Goal: Transaction & Acquisition: Book appointment/travel/reservation

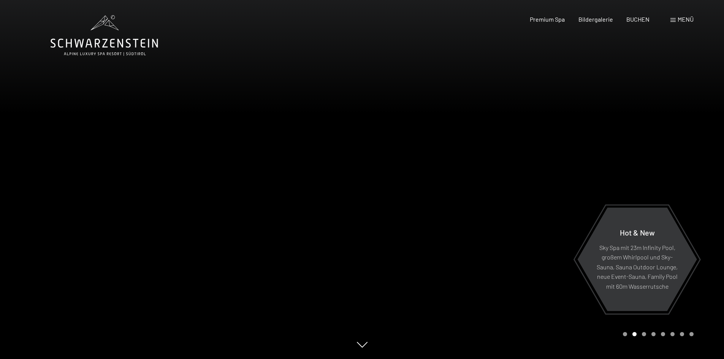
click at [674, 19] on span at bounding box center [672, 20] width 5 height 4
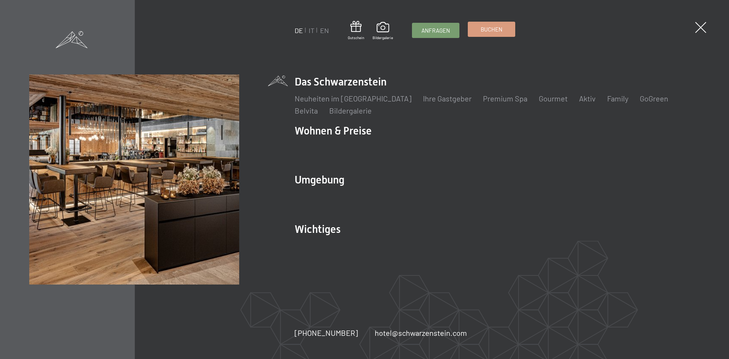
click at [508, 29] on link "Buchen" at bounding box center [491, 29] width 47 height 14
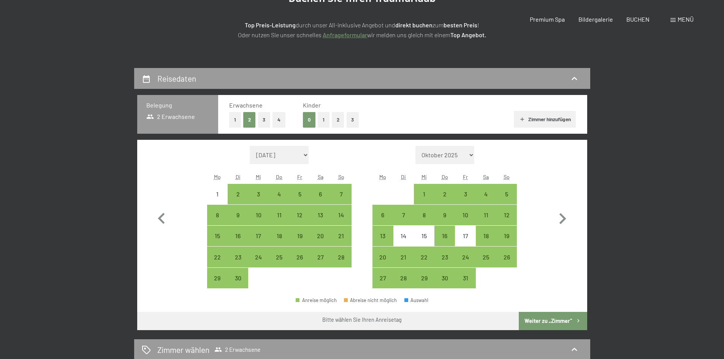
scroll to position [126, 0]
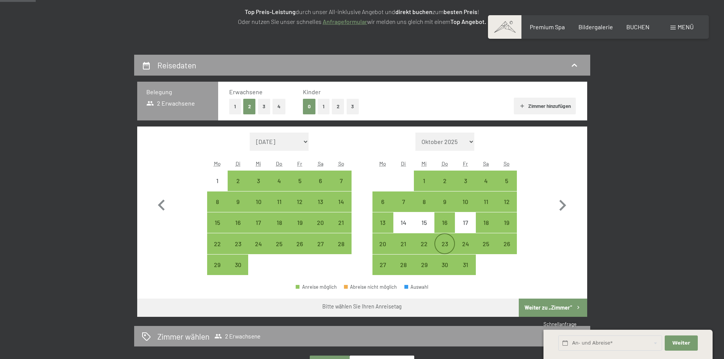
click at [436, 241] on div "23" at bounding box center [444, 250] width 19 height 19
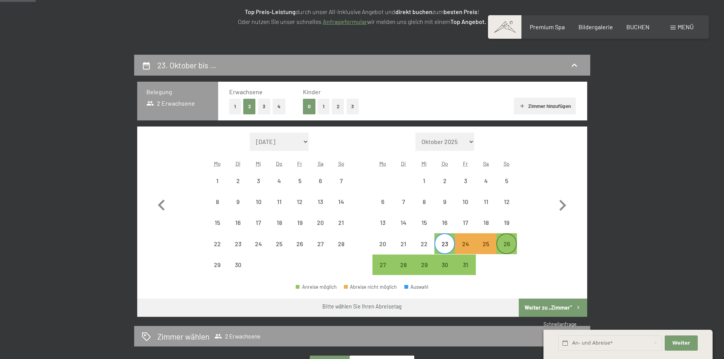
click at [512, 237] on div "26" at bounding box center [506, 243] width 19 height 19
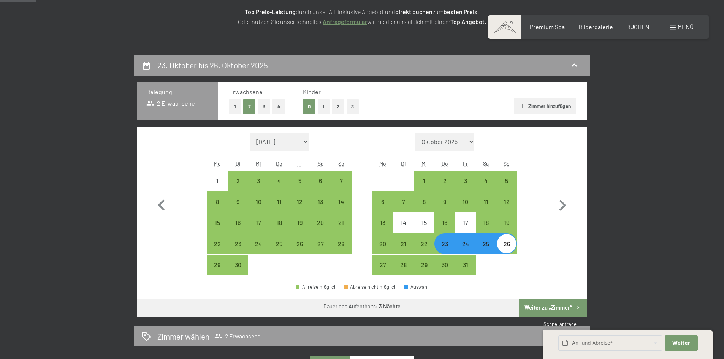
click at [556, 300] on button "Weiter zu „Zimmer“" at bounding box center [553, 308] width 68 height 18
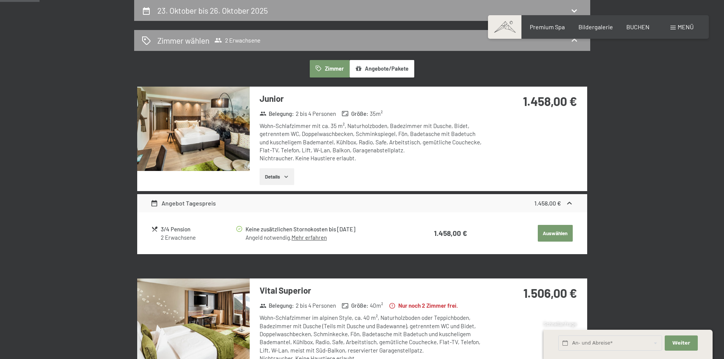
scroll to position [0, 0]
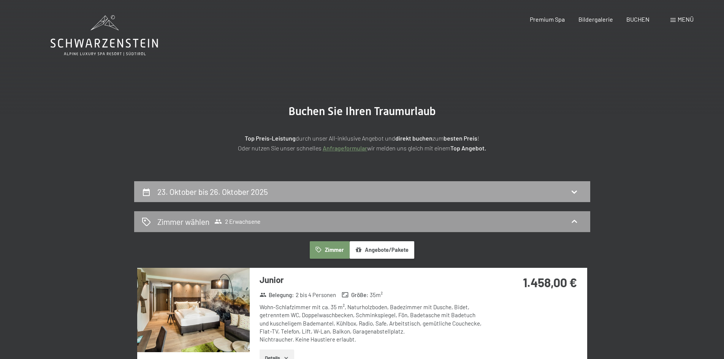
click at [291, 194] on div "23. Oktober bis 26. Oktober 2025" at bounding box center [362, 191] width 441 height 11
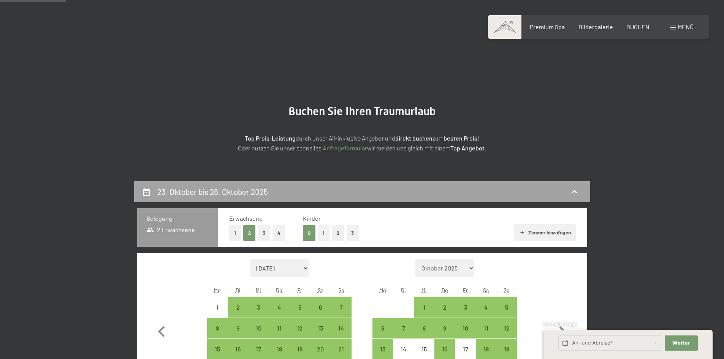
scroll to position [181, 0]
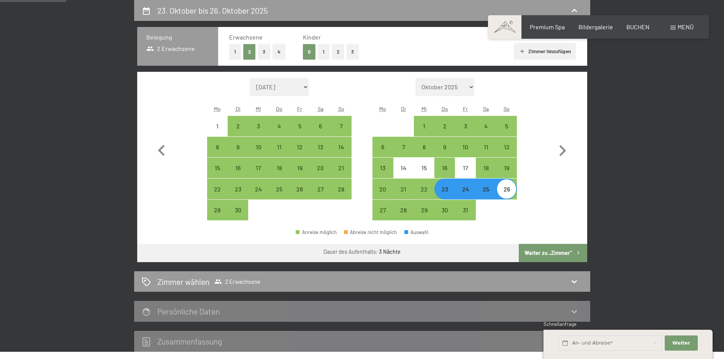
click at [445, 195] on div "23" at bounding box center [444, 195] width 19 height 19
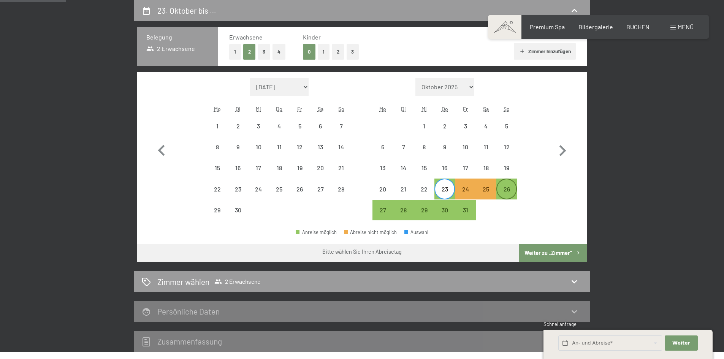
click at [513, 189] on div "26" at bounding box center [506, 195] width 19 height 19
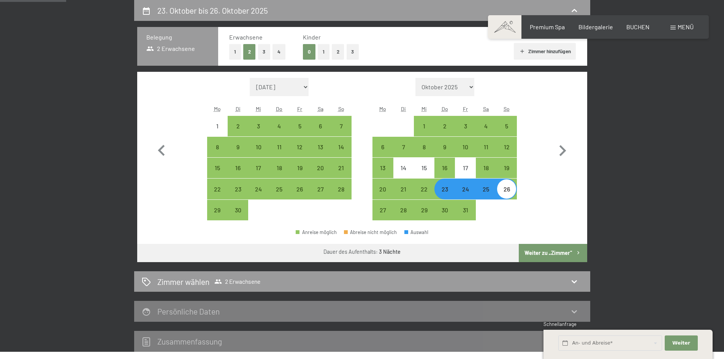
click at [545, 249] on button "Weiter zu „Zimmer“" at bounding box center [553, 253] width 68 height 18
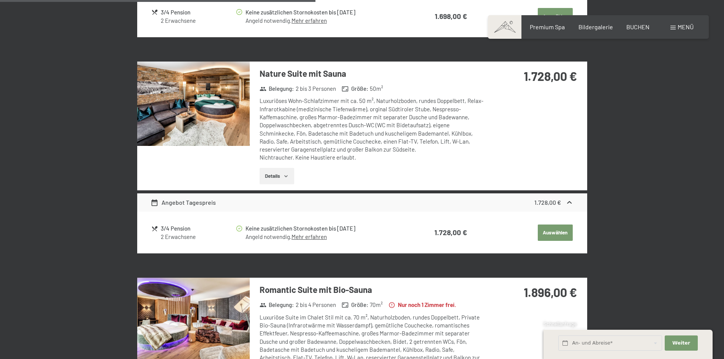
scroll to position [941, 0]
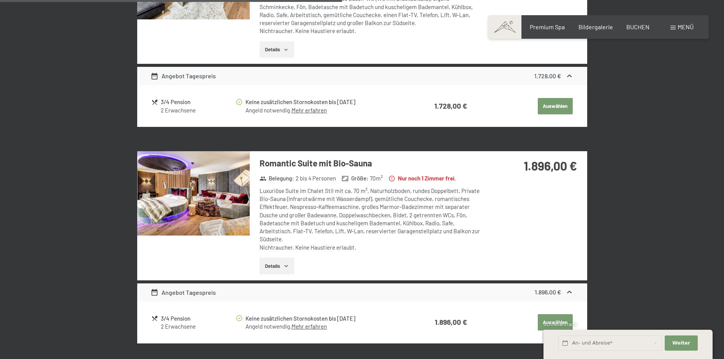
click at [224, 190] on img at bounding box center [193, 193] width 112 height 84
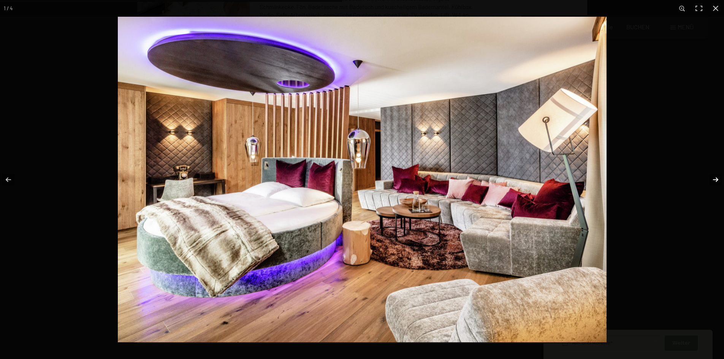
click at [717, 179] on button "button" at bounding box center [710, 180] width 27 height 38
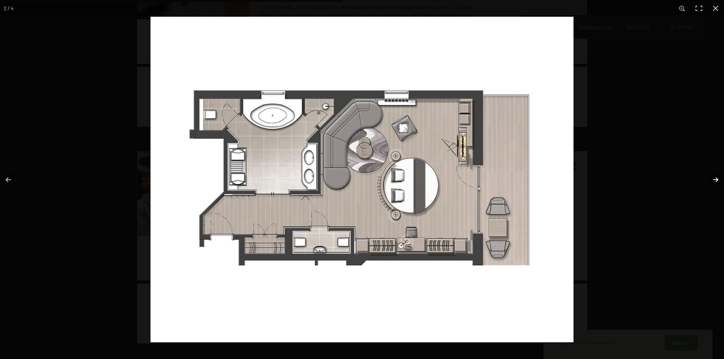
click at [716, 179] on button "button" at bounding box center [710, 180] width 27 height 38
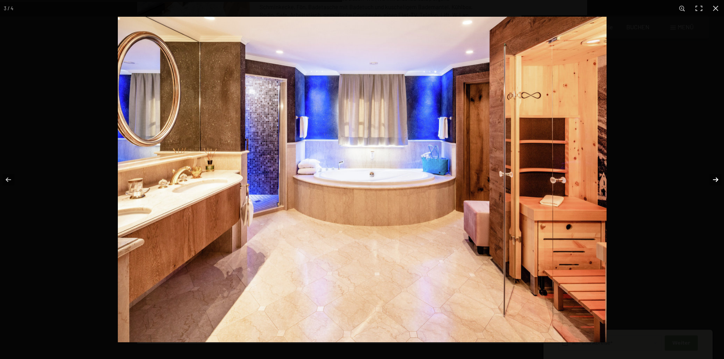
click at [715, 177] on button "button" at bounding box center [710, 180] width 27 height 38
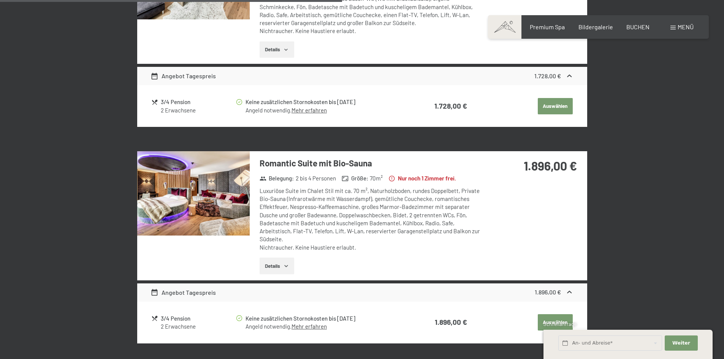
click at [0, 0] on button "button" at bounding box center [0, 0] width 0 height 0
click at [215, 190] on img at bounding box center [193, 193] width 112 height 84
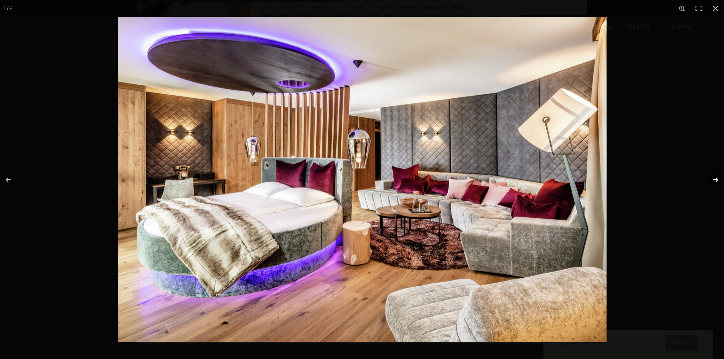
click at [713, 181] on button "button" at bounding box center [710, 180] width 27 height 38
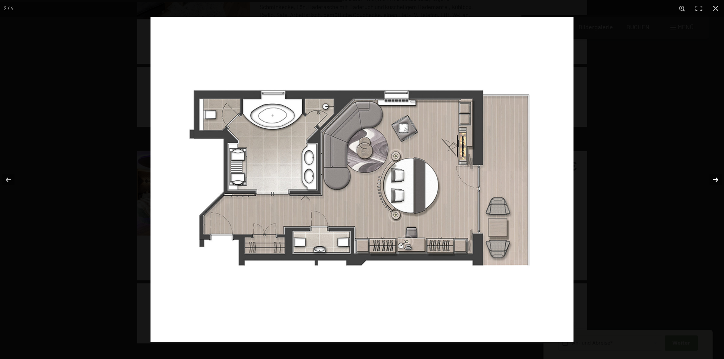
click at [715, 179] on button "button" at bounding box center [710, 180] width 27 height 38
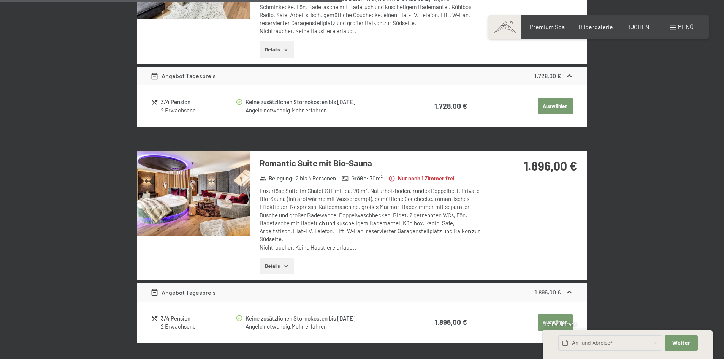
click at [0, 0] on button "button" at bounding box center [0, 0] width 0 height 0
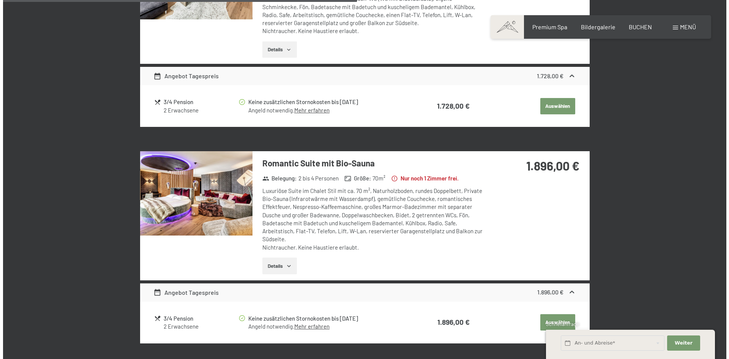
scroll to position [1067, 0]
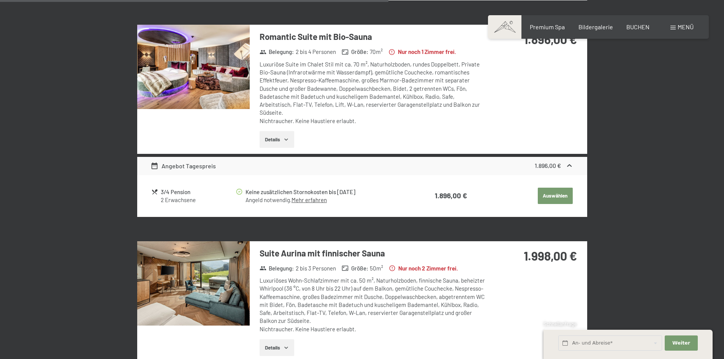
click at [566, 163] on icon at bounding box center [569, 166] width 8 height 8
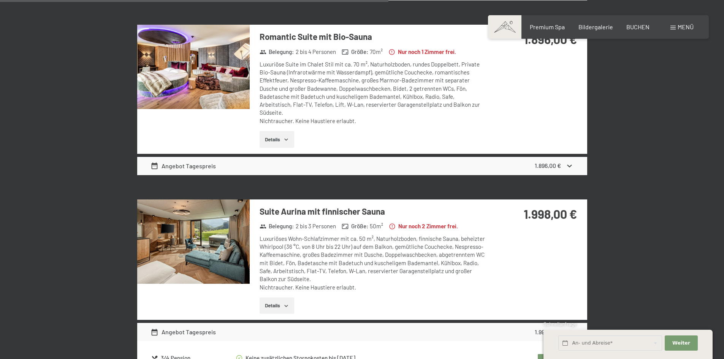
click at [566, 163] on icon at bounding box center [569, 166] width 8 height 8
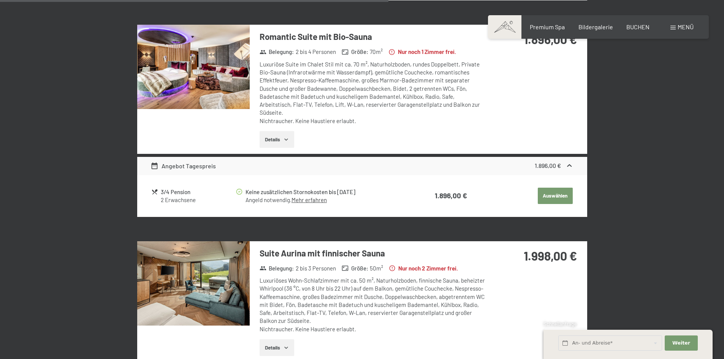
click at [684, 27] on span "Menü" at bounding box center [685, 26] width 16 height 7
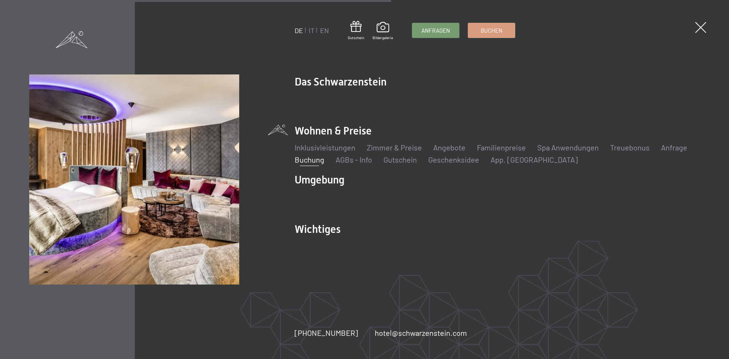
click at [443, 153] on ul "Inklusivleistungen Zimmer & Preise Liste Angebote Liste Familienpreise Spa Anwe…" at bounding box center [497, 153] width 405 height 23
click at [443, 149] on link "Angebote" at bounding box center [449, 147] width 32 height 9
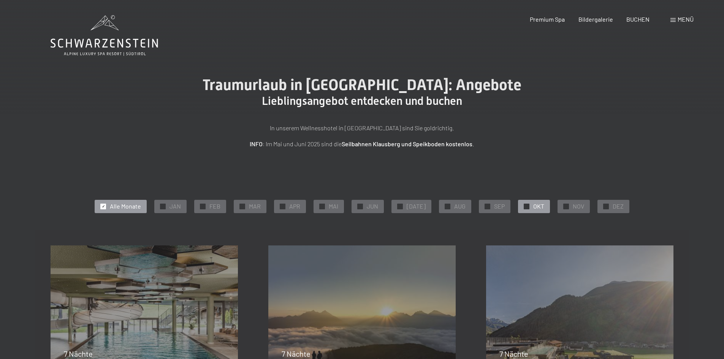
click at [525, 205] on span "✓" at bounding box center [526, 206] width 3 height 5
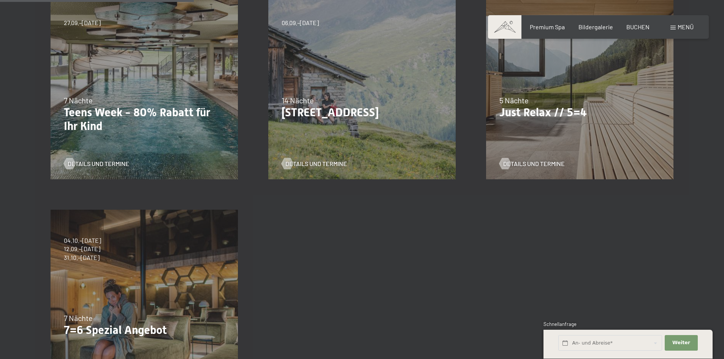
scroll to position [126, 0]
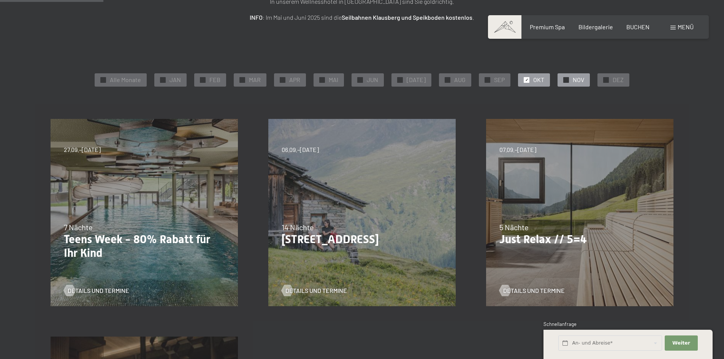
click at [567, 79] on div "✓ NOV" at bounding box center [573, 79] width 32 height 13
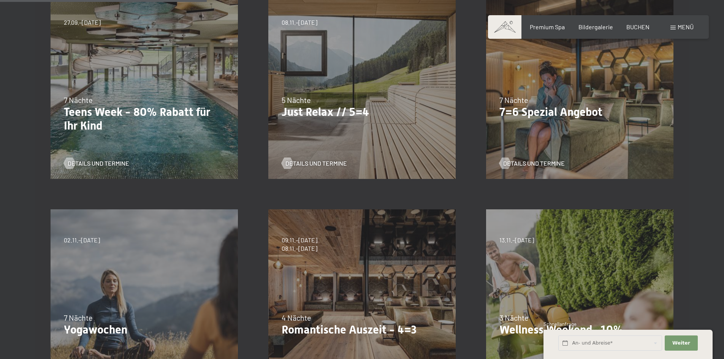
scroll to position [380, 0]
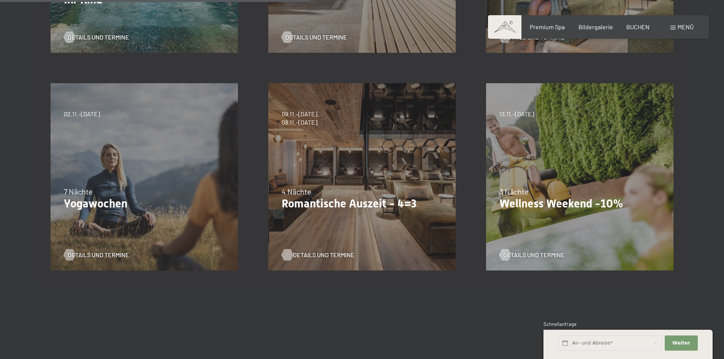
click at [329, 252] on span "Details und Termine" at bounding box center [324, 255] width 62 height 8
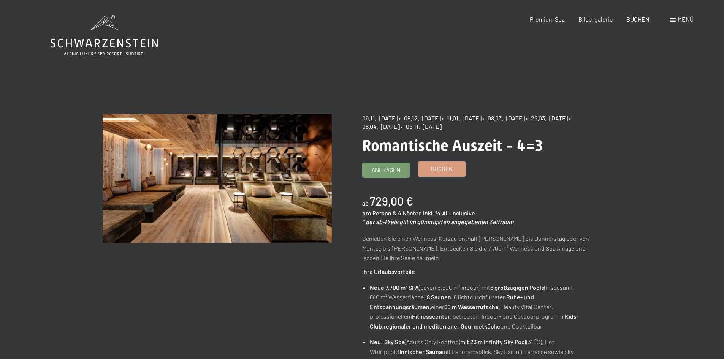
click at [438, 170] on span "Buchen" at bounding box center [442, 169] width 22 height 8
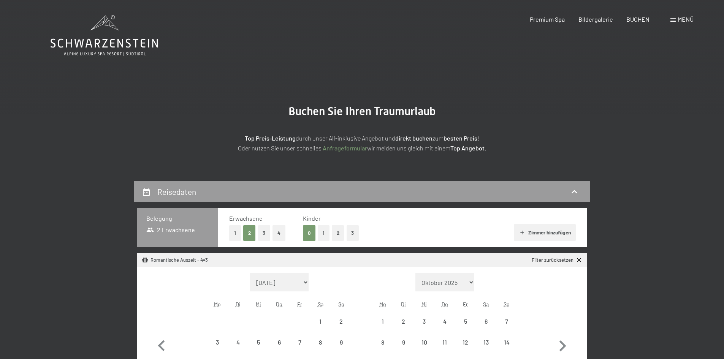
select select "[DATE]"
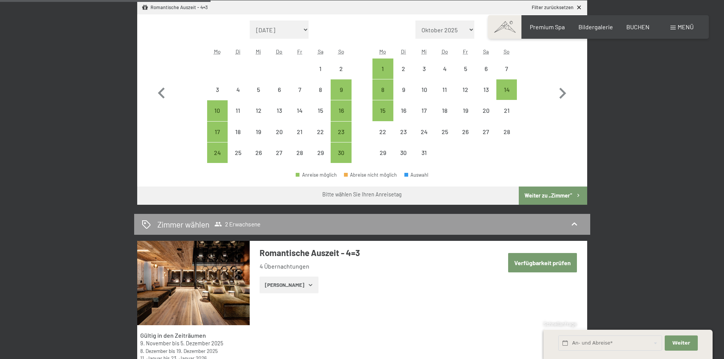
scroll to position [126, 0]
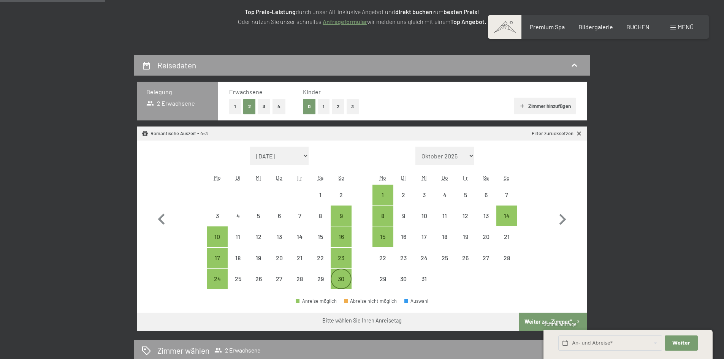
click at [338, 286] on div "30" at bounding box center [340, 285] width 19 height 19
select select "[DATE]"
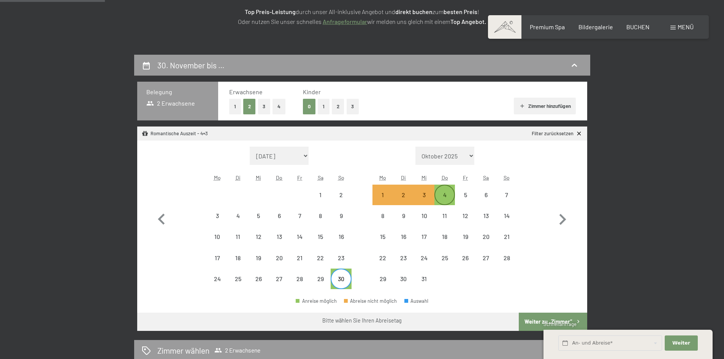
click at [450, 193] on div "4" at bounding box center [444, 201] width 19 height 19
select select "[DATE]"
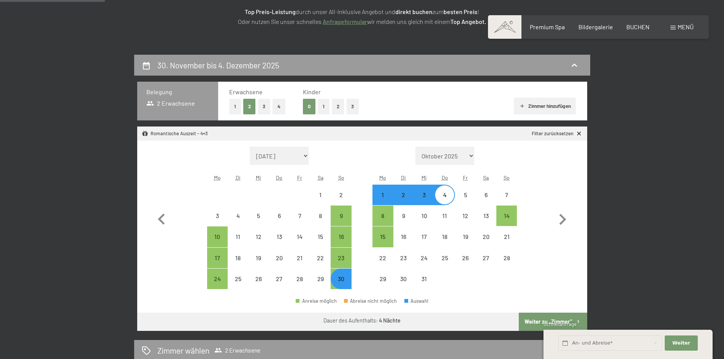
select select "[DATE]"
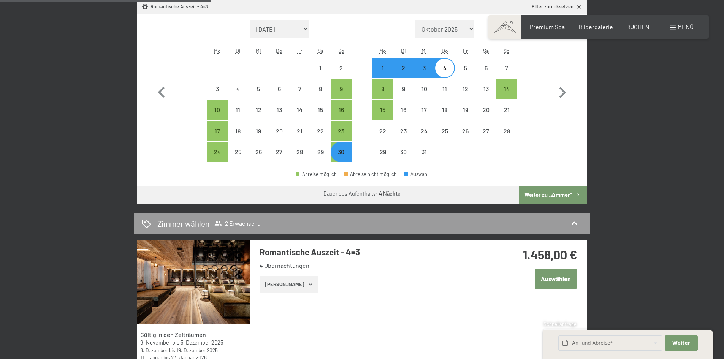
click at [545, 194] on button "Weiter zu „Zimmer“" at bounding box center [553, 195] width 68 height 18
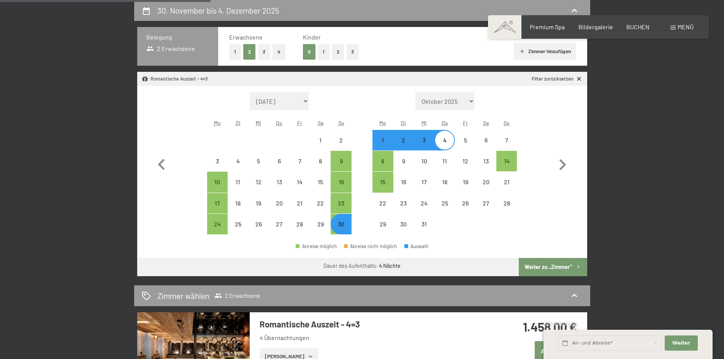
select select "[DATE]"
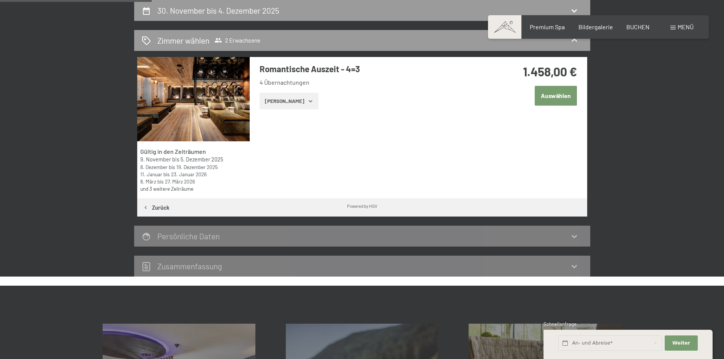
click at [544, 96] on button "Auswählen" at bounding box center [555, 95] width 42 height 19
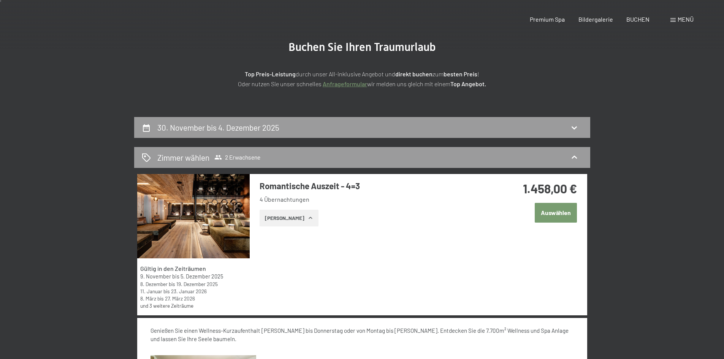
scroll to position [0, 0]
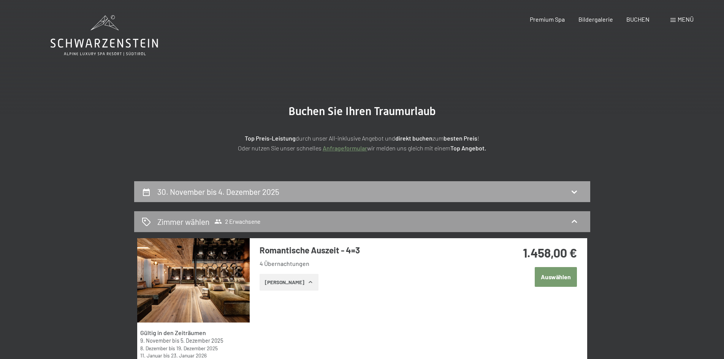
click at [297, 194] on div "30. November bis 4. Dezember 2025" at bounding box center [362, 191] width 441 height 11
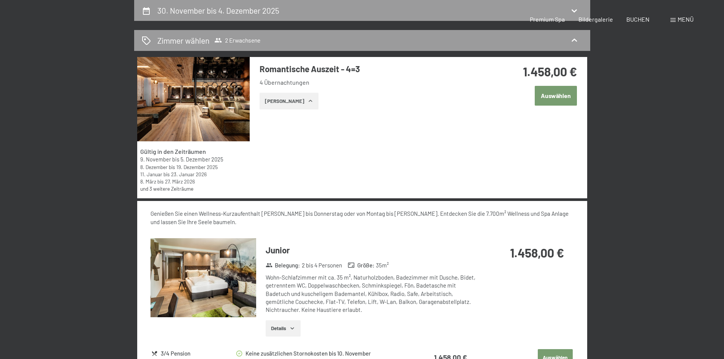
select select "[DATE]"
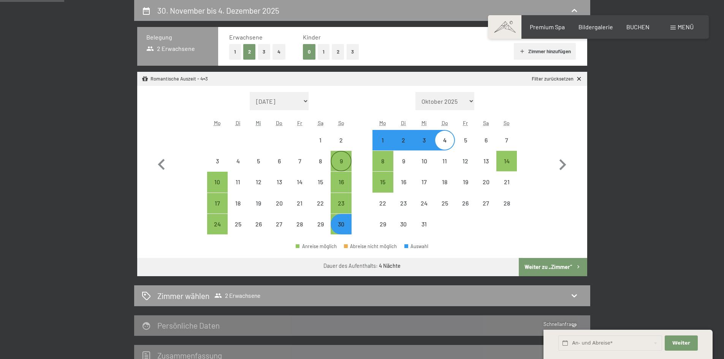
click at [343, 161] on div "9" at bounding box center [340, 167] width 19 height 19
select select "[DATE]"
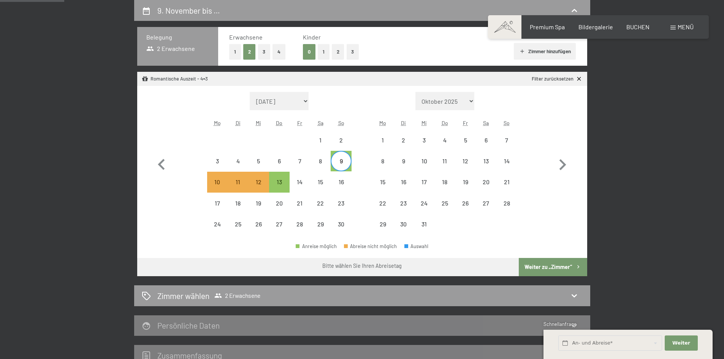
click at [557, 266] on button "Weiter zu „Zimmer“" at bounding box center [553, 267] width 68 height 18
select select "[DATE]"
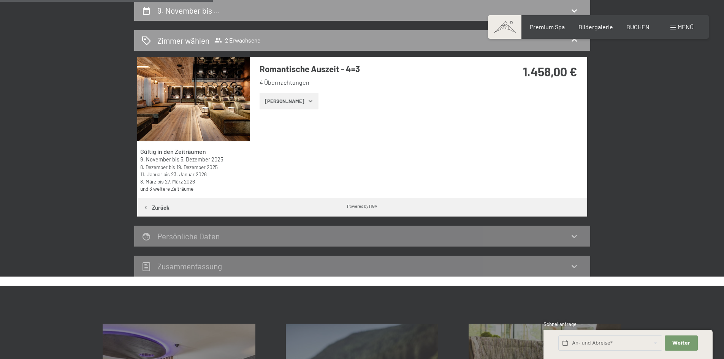
click at [275, 101] on button "[PERSON_NAME]" at bounding box center [288, 101] width 59 height 17
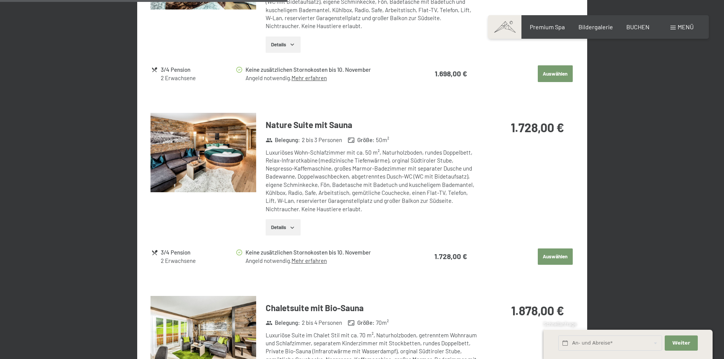
scroll to position [941, 0]
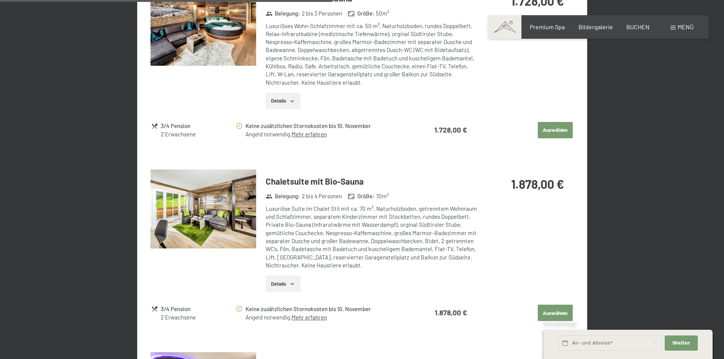
click at [221, 219] on img at bounding box center [203, 208] width 106 height 79
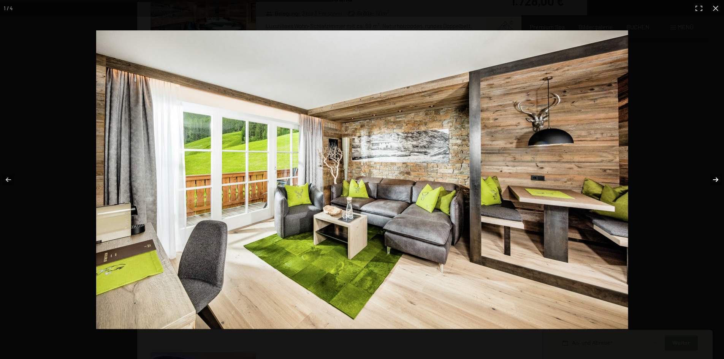
click at [712, 182] on button "button" at bounding box center [710, 180] width 27 height 38
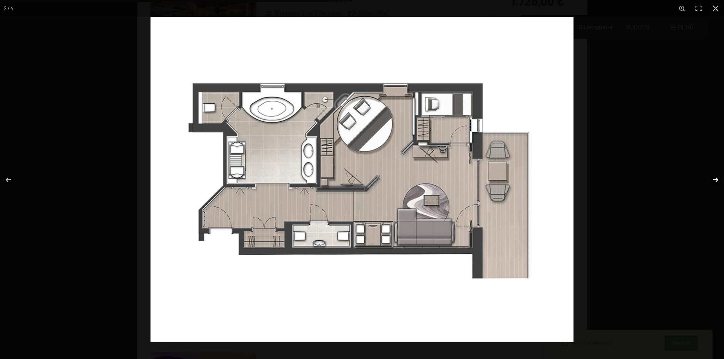
click at [699, 179] on button "button" at bounding box center [710, 180] width 27 height 38
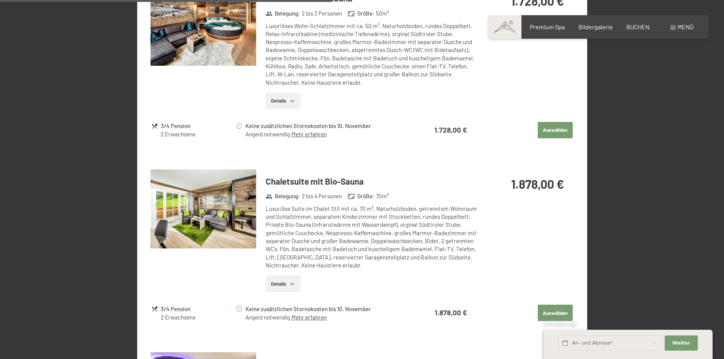
click at [0, 0] on button "button" at bounding box center [0, 0] width 0 height 0
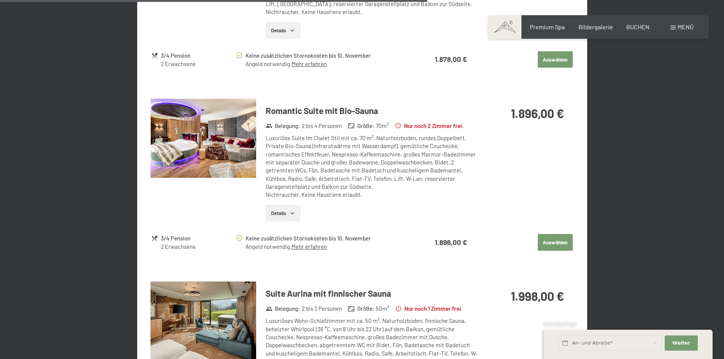
scroll to position [1321, 0]
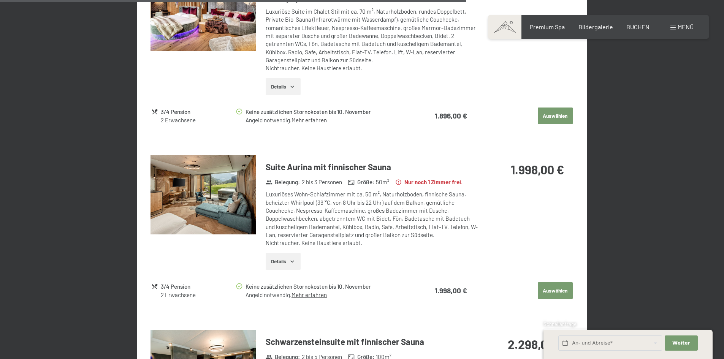
click at [202, 179] on img at bounding box center [203, 194] width 106 height 79
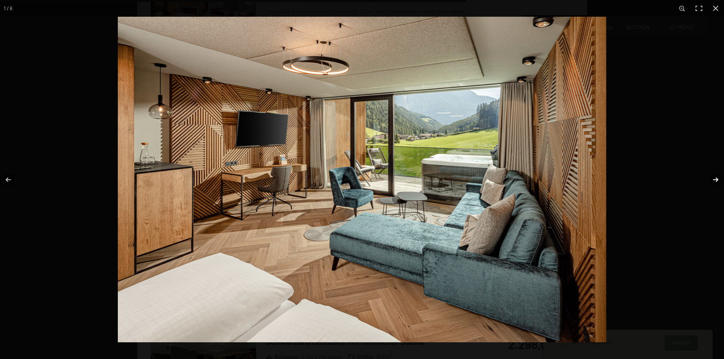
click at [716, 178] on button "button" at bounding box center [710, 180] width 27 height 38
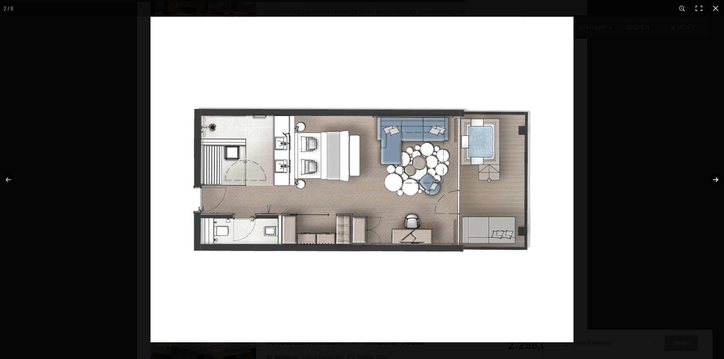
click at [715, 178] on button "button" at bounding box center [710, 180] width 27 height 38
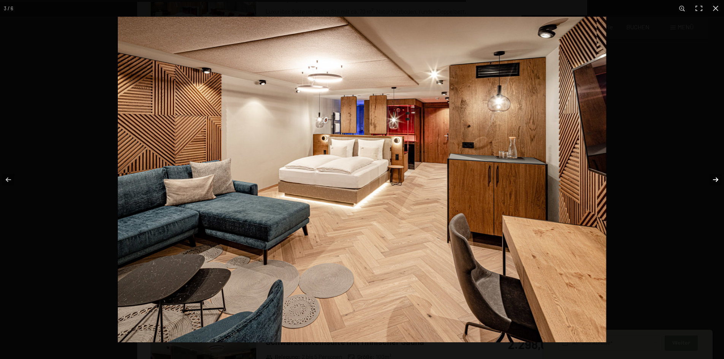
click at [714, 177] on button "button" at bounding box center [710, 180] width 27 height 38
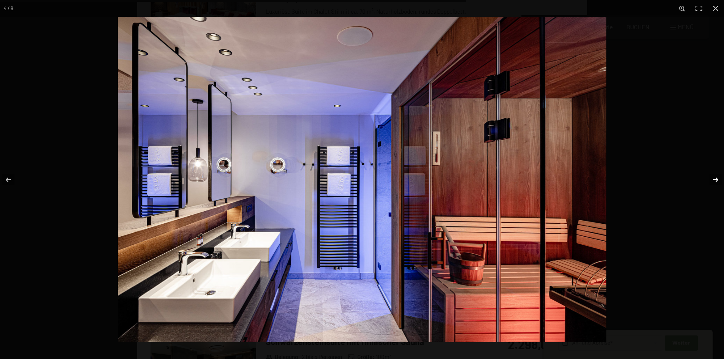
click at [713, 179] on button "button" at bounding box center [710, 180] width 27 height 38
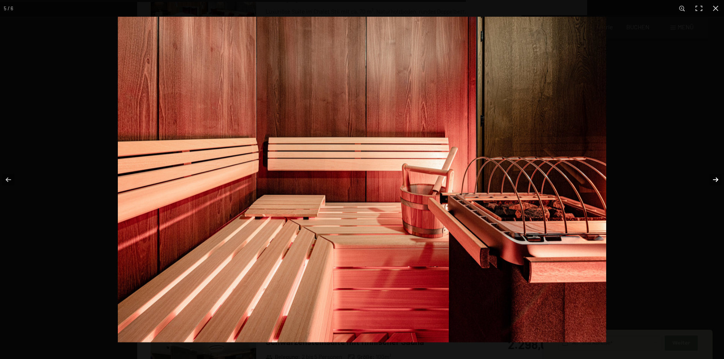
click at [713, 179] on button "button" at bounding box center [710, 180] width 27 height 38
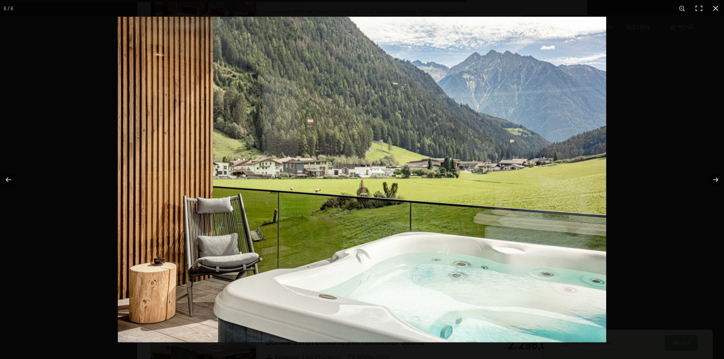
click at [715, 2] on button "button" at bounding box center [715, 8] width 17 height 17
